Goal: Transaction & Acquisition: Download file/media

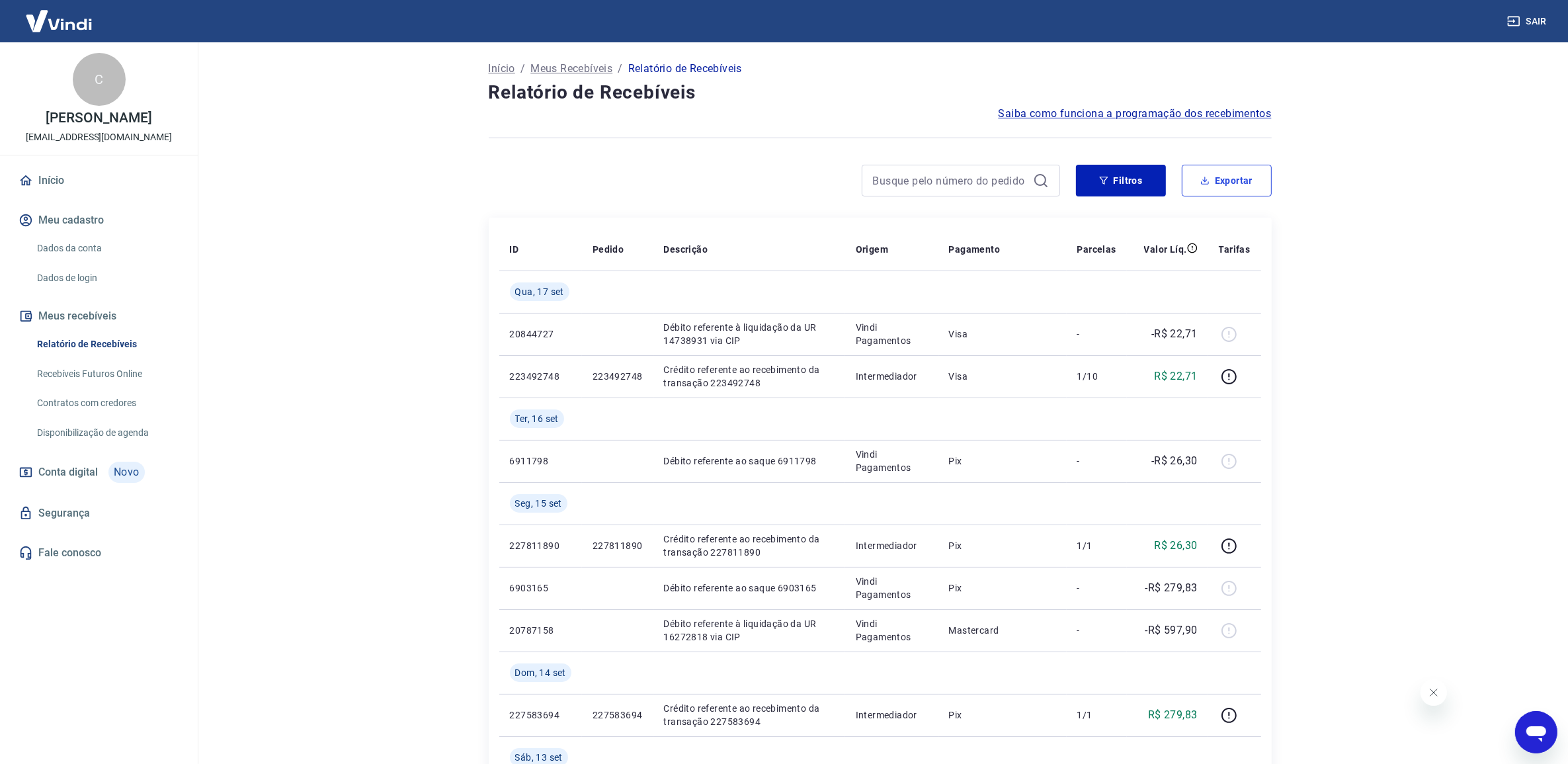
click at [1215, 192] on button "Exportar" at bounding box center [1226, 180] width 90 height 32
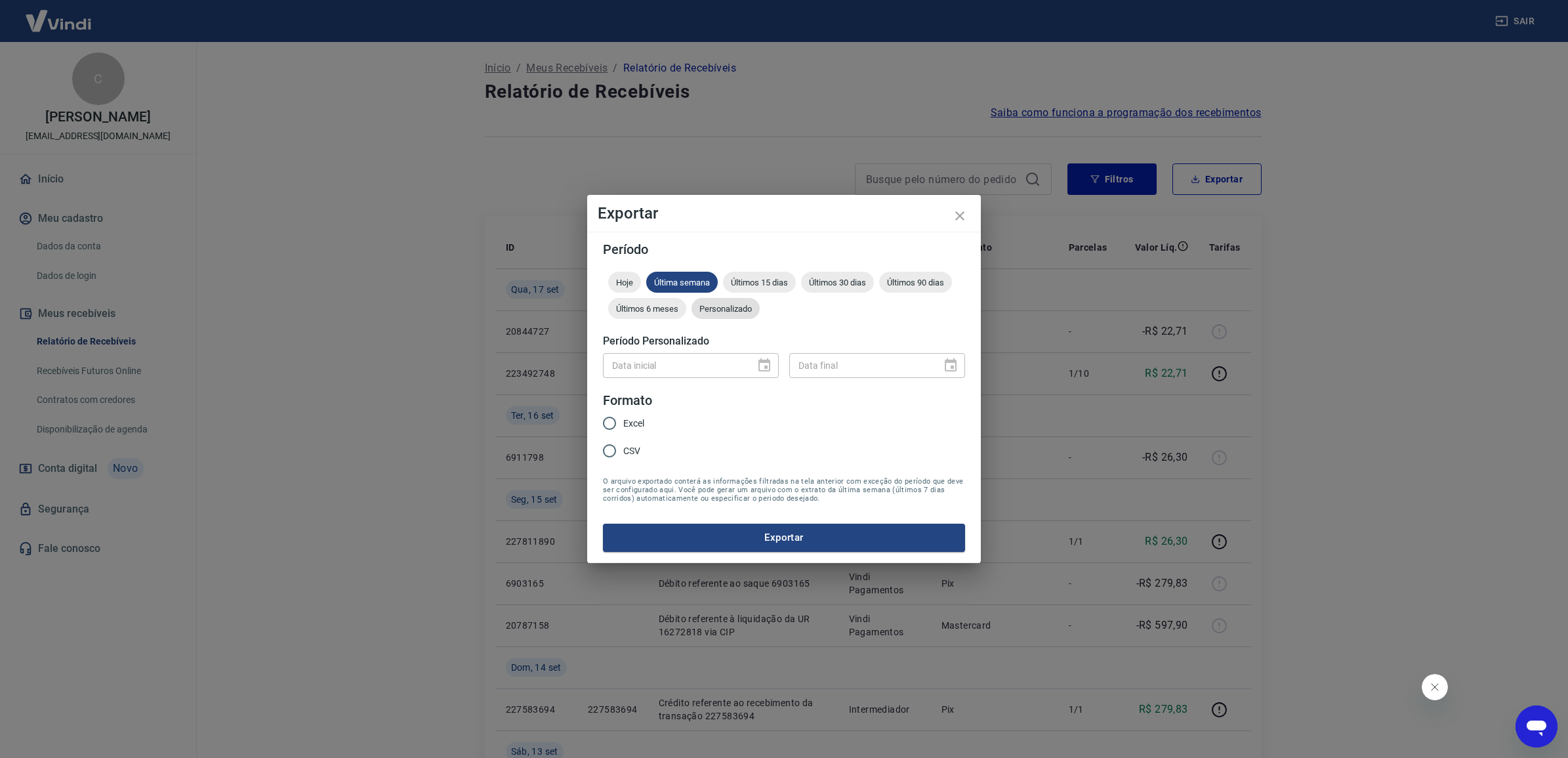
click at [736, 302] on div "Personalizado" at bounding box center [725, 308] width 69 height 21
click at [769, 366] on icon "Choose date" at bounding box center [764, 365] width 12 height 13
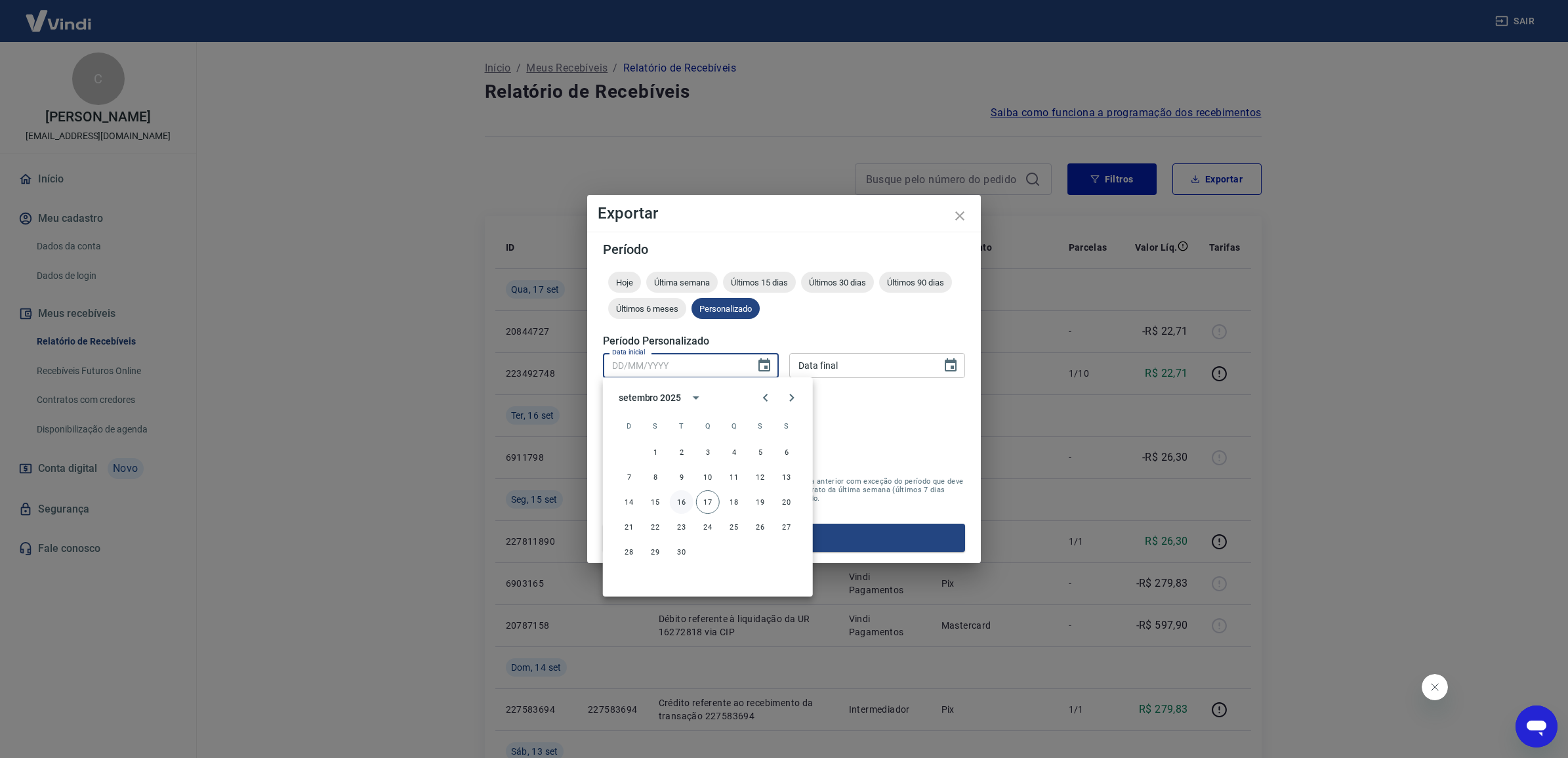
click at [686, 503] on button "16" at bounding box center [682, 502] width 23 height 23
type input "[DATE]"
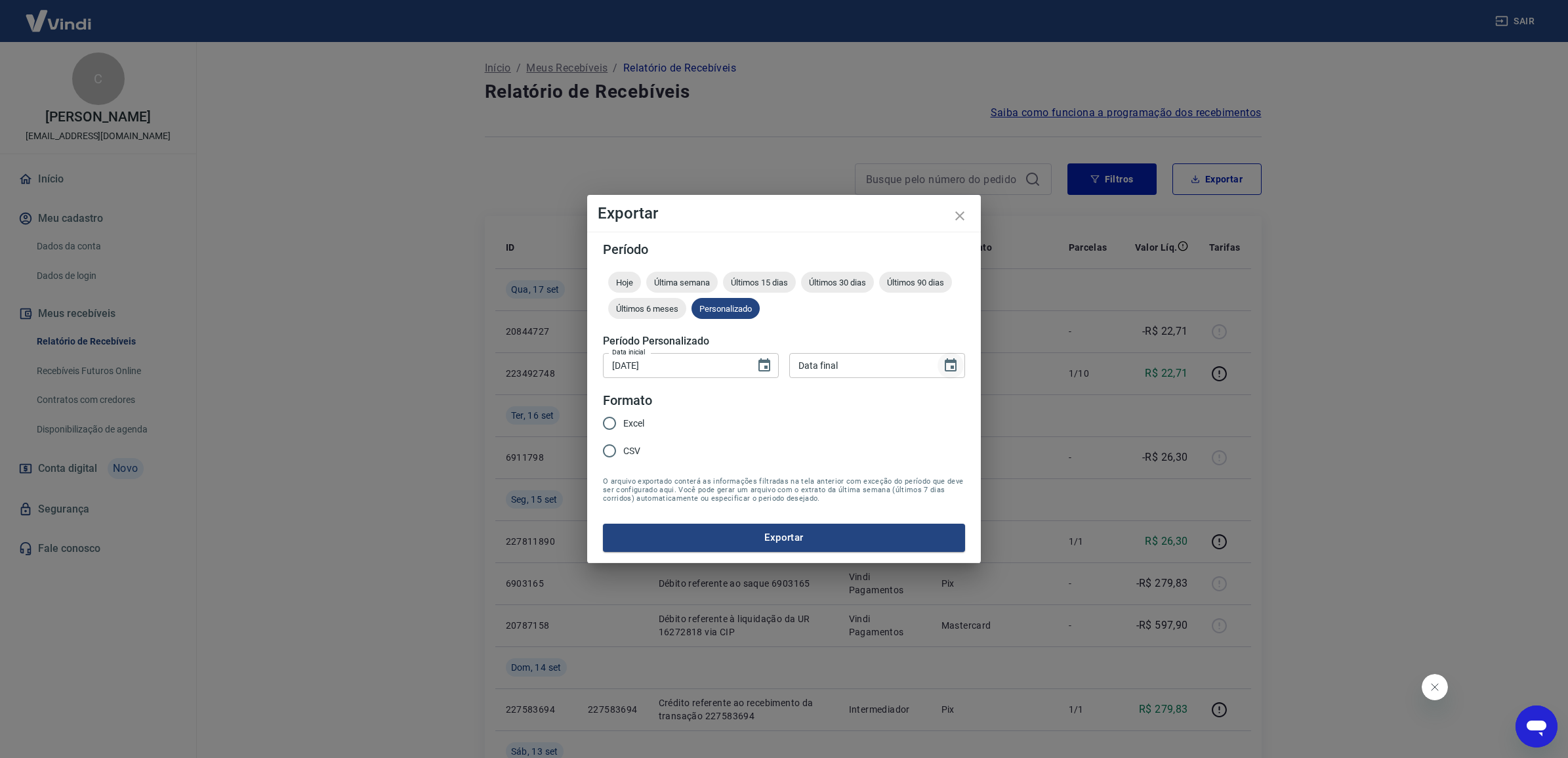
click at [943, 364] on icon "Choose date" at bounding box center [950, 365] width 16 height 16
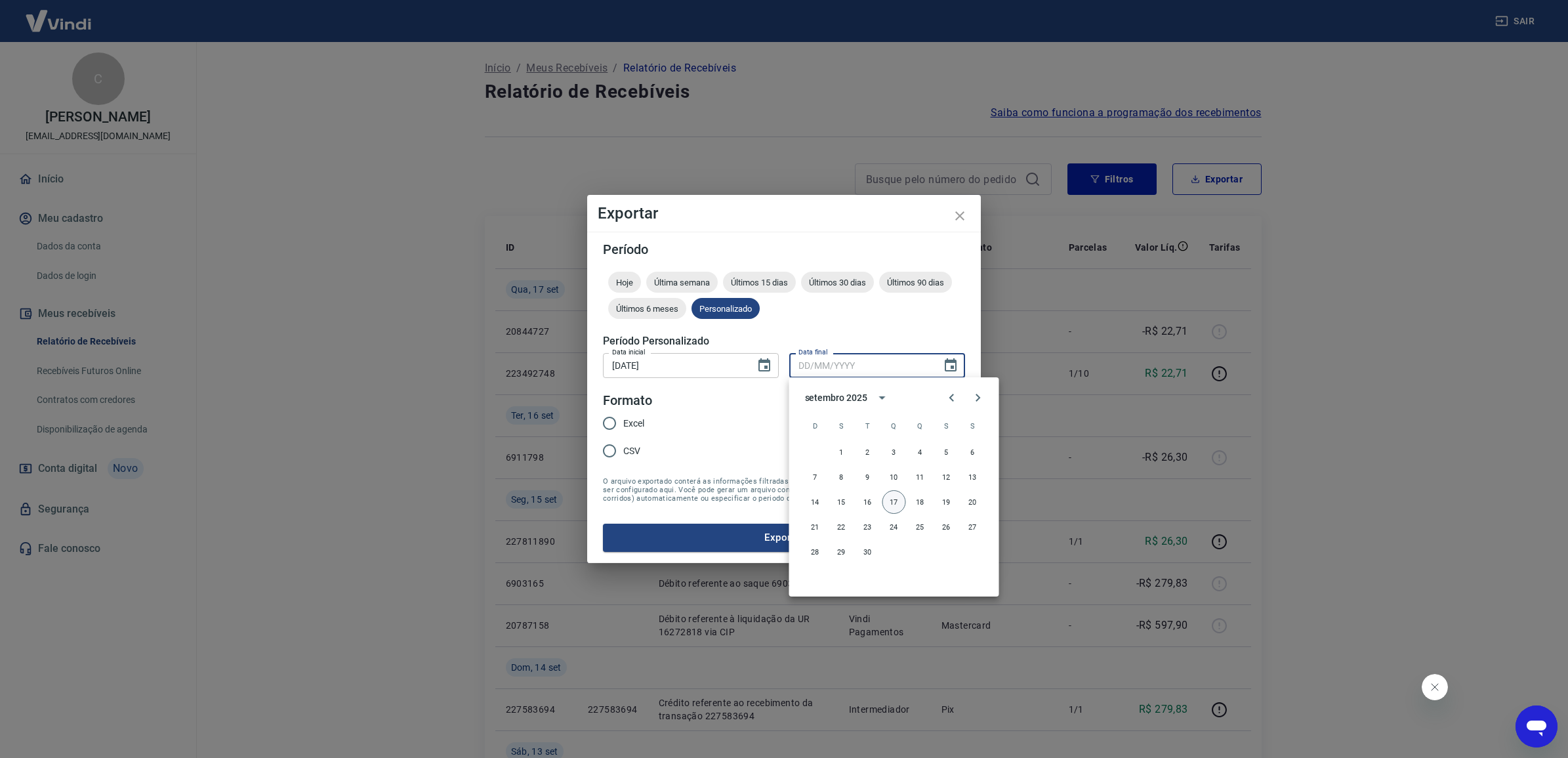
click at [895, 497] on button "17" at bounding box center [894, 502] width 23 height 23
type input "[DATE]"
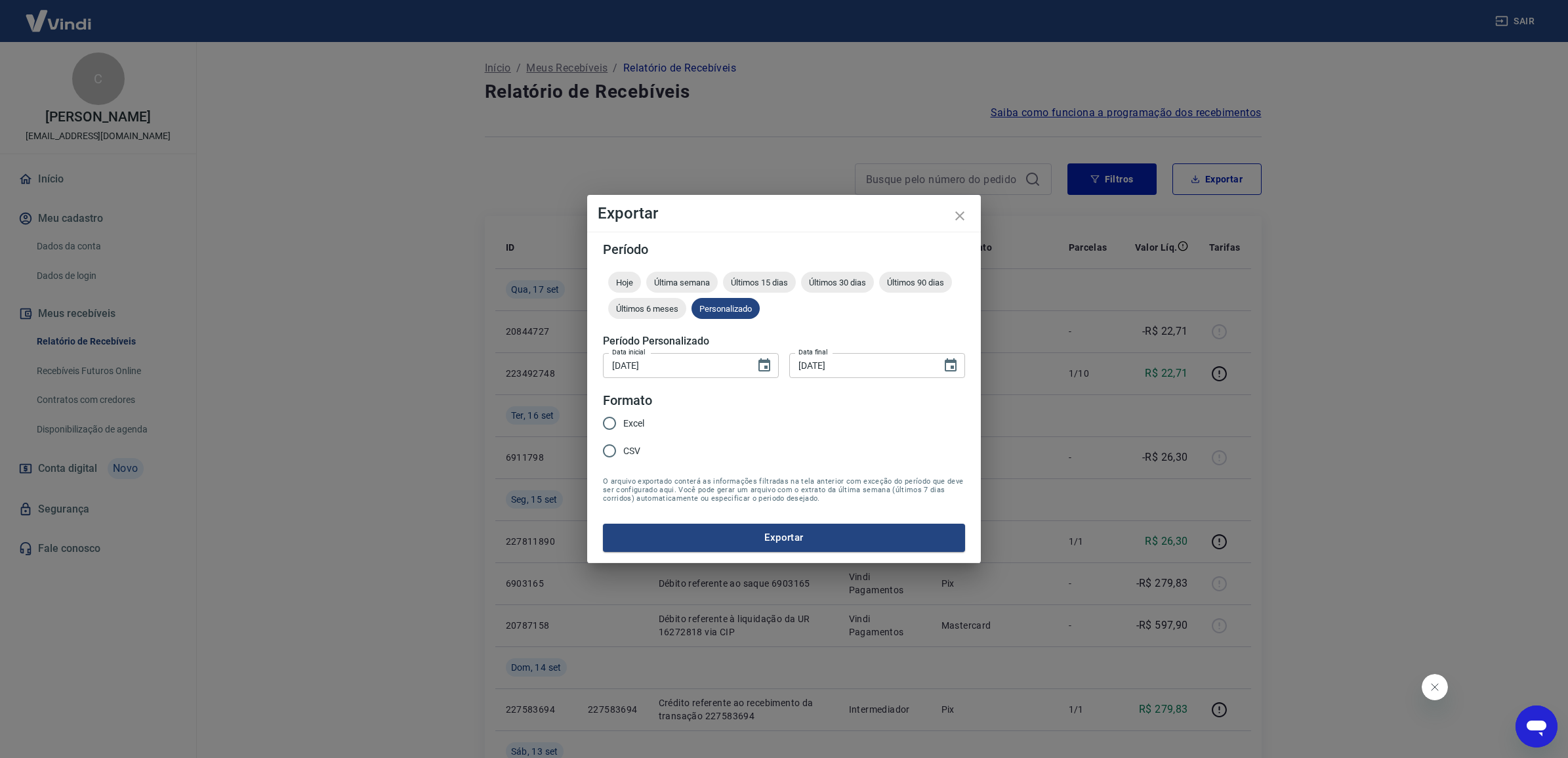
click at [627, 427] on span "Excel" at bounding box center [634, 424] width 21 height 14
click at [623, 427] on input "Excel" at bounding box center [610, 424] width 27 height 27
radio input "true"
click at [723, 539] on button "Exportar" at bounding box center [784, 537] width 362 height 27
